Goal: Transaction & Acquisition: Book appointment/travel/reservation

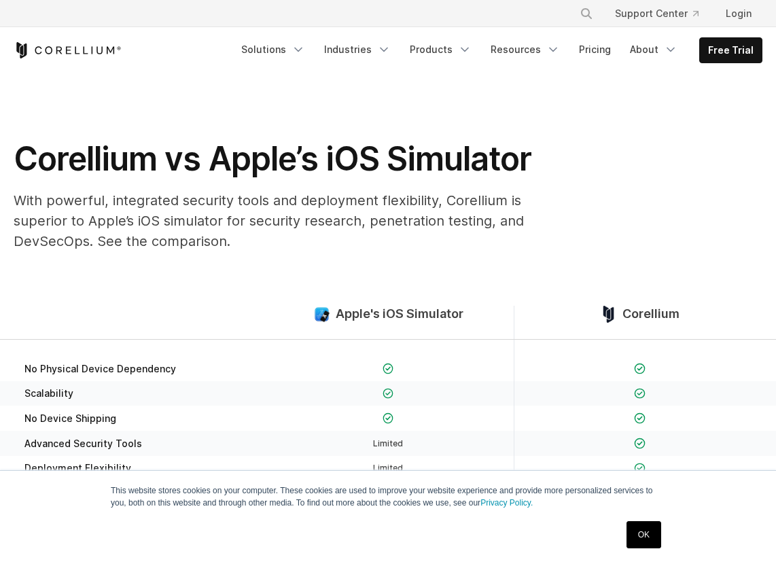
click at [746, 52] on link "Free Trial" at bounding box center [731, 50] width 62 height 24
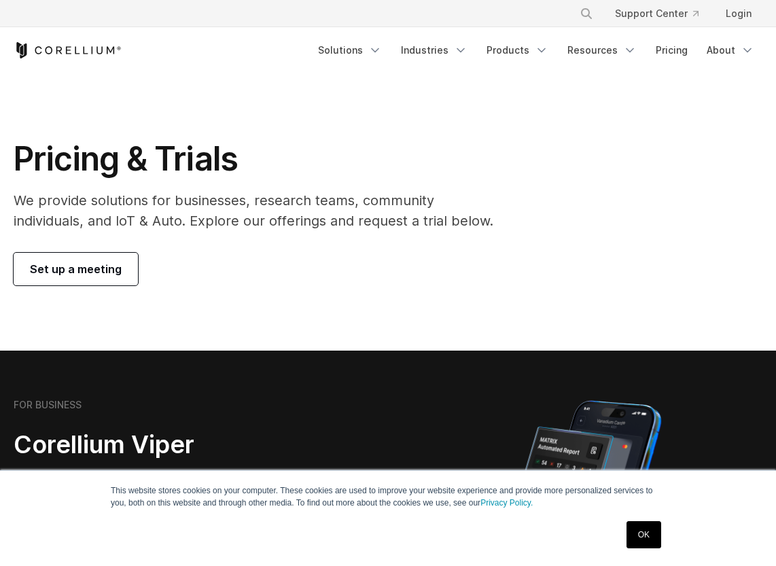
click at [86, 270] on span "Set up a meeting" at bounding box center [76, 269] width 92 height 16
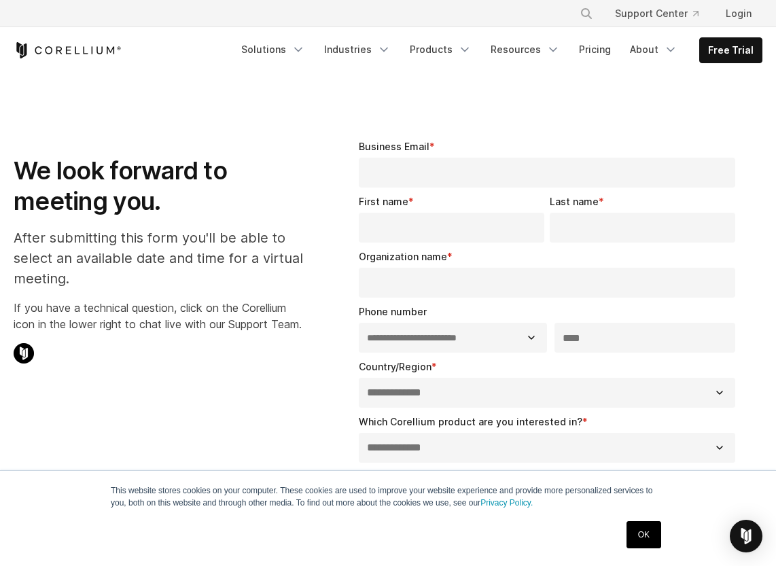
select select "**"
